Goal: Use online tool/utility

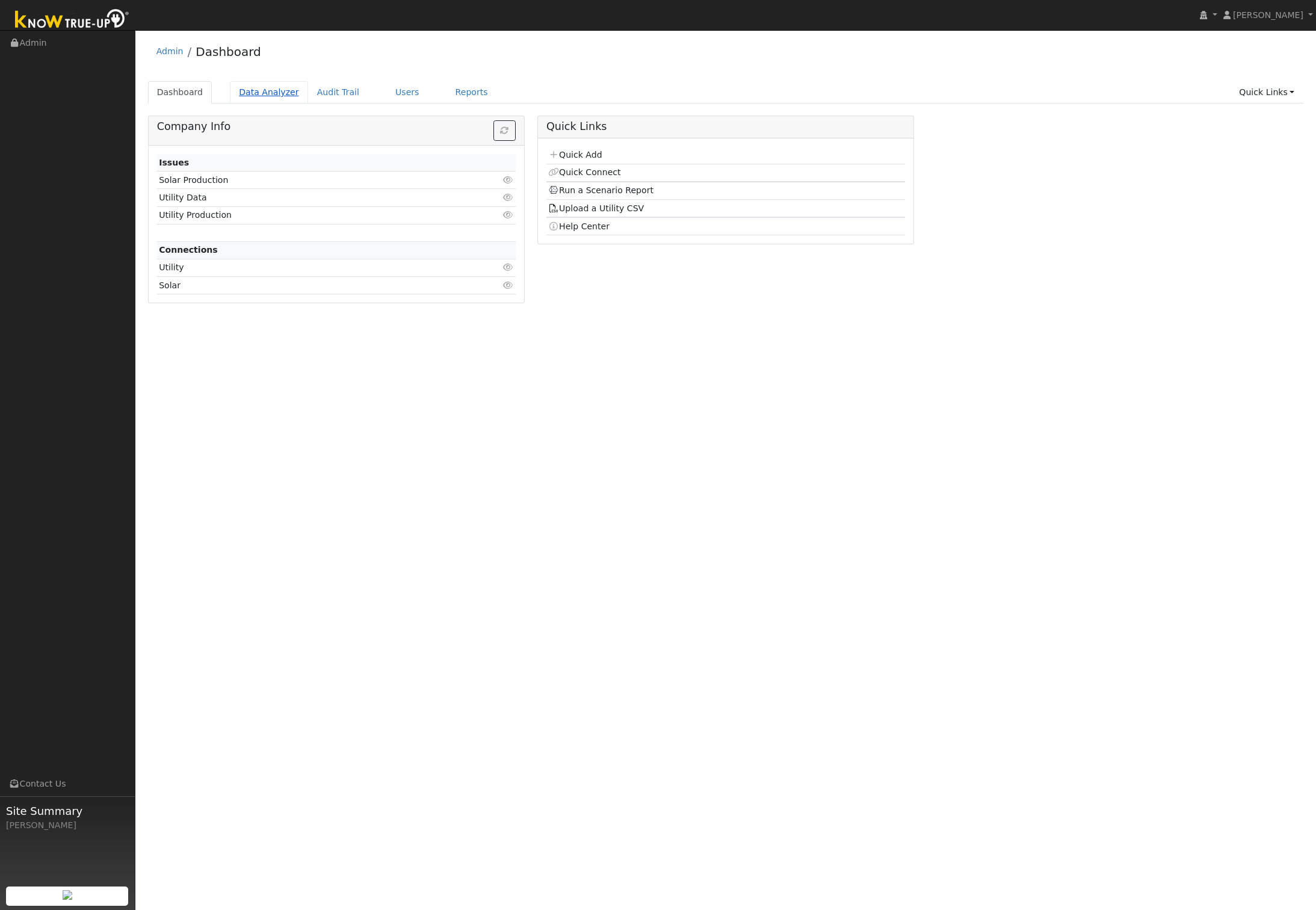
click at [254, 94] on link "Data Analyzer" at bounding box center [269, 92] width 78 height 22
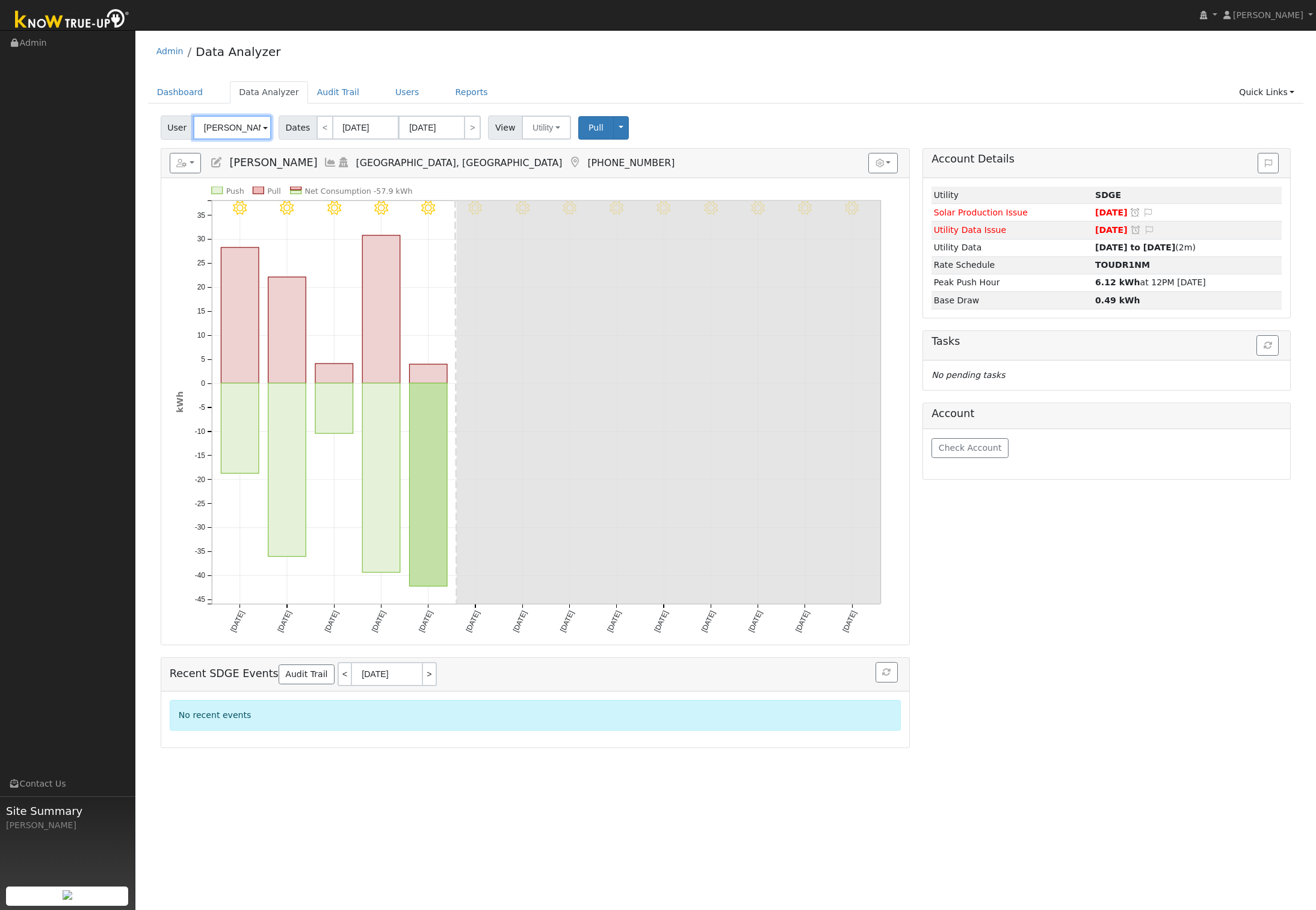
click at [229, 134] on input "[PERSON_NAME]" at bounding box center [232, 127] width 78 height 24
click at [239, 168] on span "Kelly Davidson" at bounding box center [267, 167] width 90 height 13
type input "Kelly Davidson"
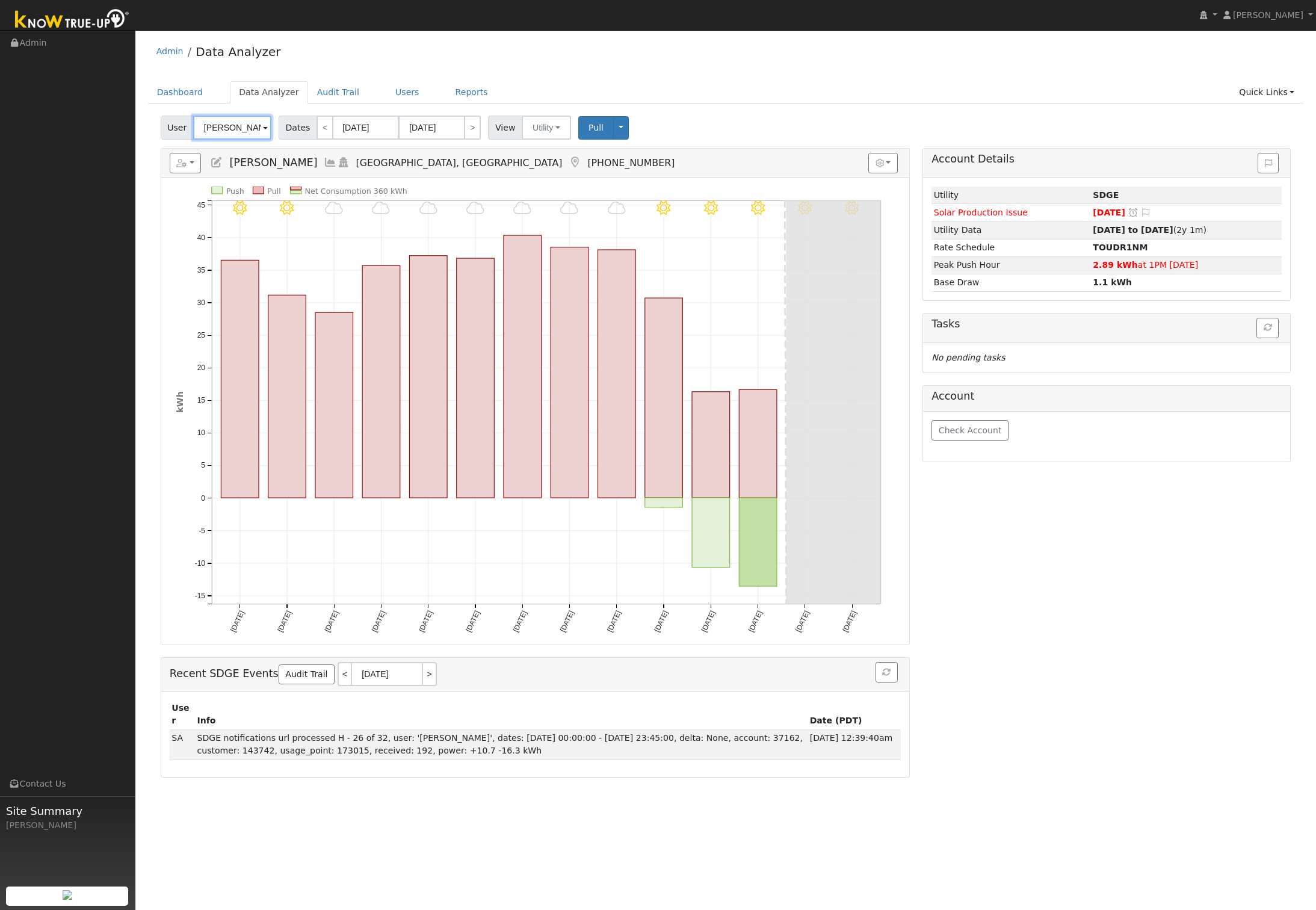
click at [255, 132] on input "Kelly Davidson" at bounding box center [232, 127] width 78 height 24
